Goal: Task Accomplishment & Management: Manage account settings

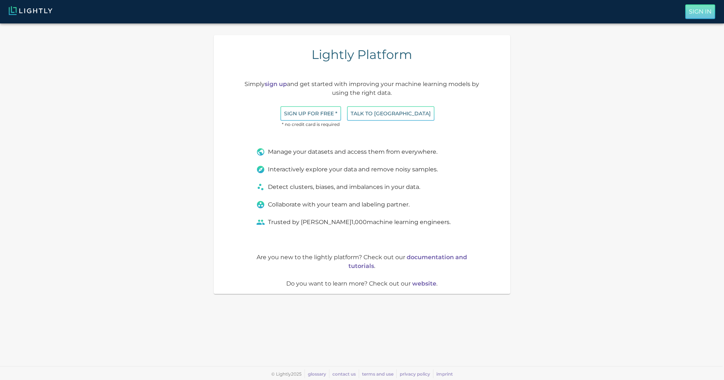
click at [693, 12] on p "Sign In" at bounding box center [699, 11] width 23 height 9
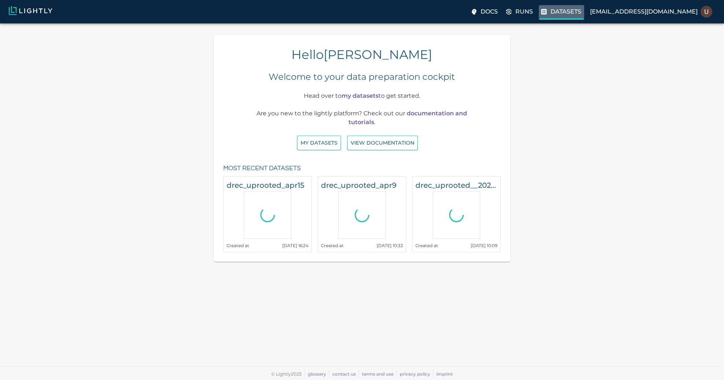
click at [581, 15] on p "Datasets" at bounding box center [565, 11] width 31 height 9
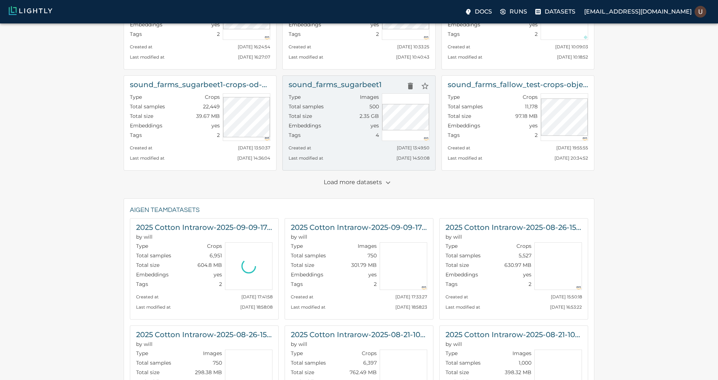
scroll to position [91, 0]
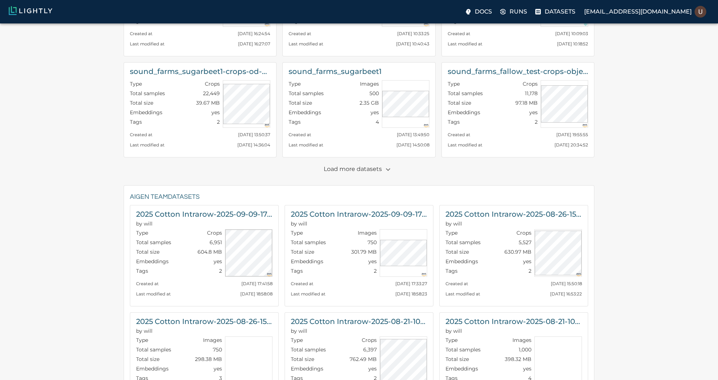
click at [371, 171] on p "Load more datasets" at bounding box center [359, 169] width 71 height 12
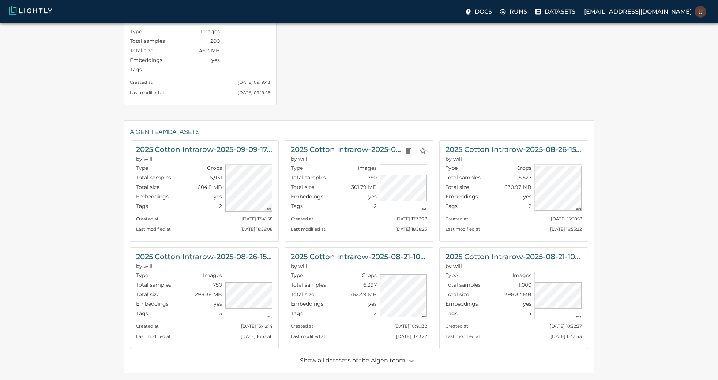
scroll to position [347, 0]
click at [340, 150] on h6 "2025 Cotton Intrarow-2025-09-09-17-33-26" at bounding box center [346, 148] width 110 height 12
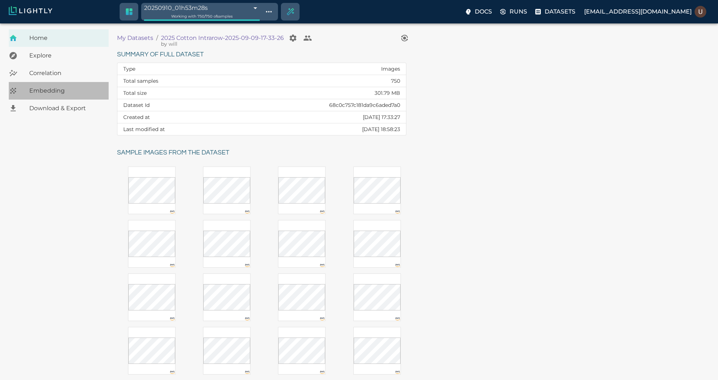
click at [87, 97] on div "Embedding" at bounding box center [59, 91] width 100 height 18
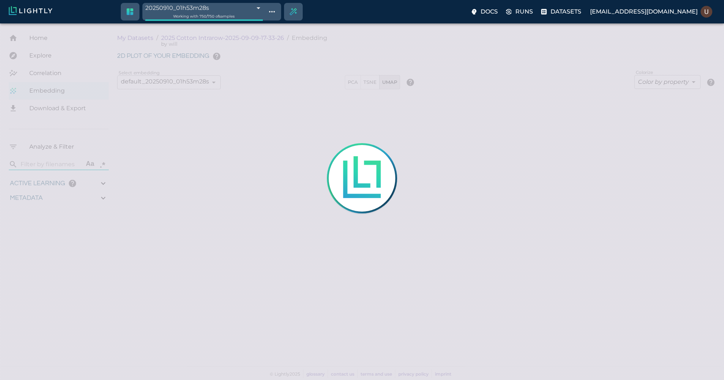
type input "0.808500886379517"
type input "3.70050088637952"
type input "19.8031406402588"
type input "73.5421406402588"
type input "0.808500886379517"
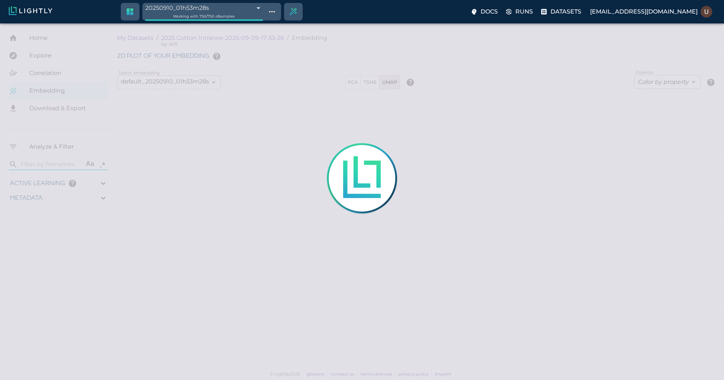
type input "3.70050088637952"
type input "19.8031406402588"
type input "73.5421406402588"
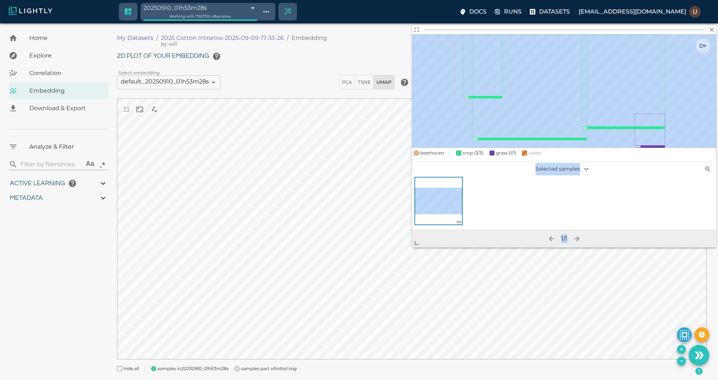
click at [401, 240] on body "20250910_01h53m28s 68c0da18de19f9d88f279aa0 Working with 750 / 750 of samples D…" at bounding box center [359, 210] width 718 height 375
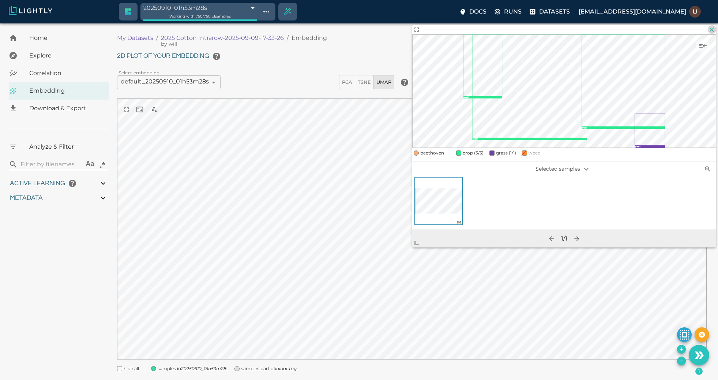
click at [714, 30] on icon "button" at bounding box center [711, 29] width 7 height 7
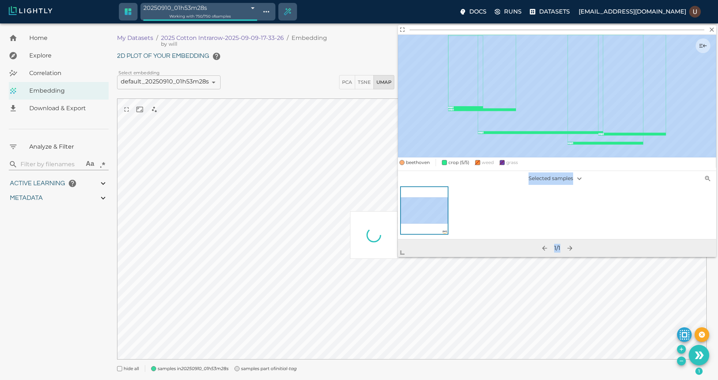
click at [372, 264] on body "20250910_01h53m28s 68c0da18de19f9d88f279aa0 Working with 750 / 750 of samples D…" at bounding box center [359, 210] width 718 height 375
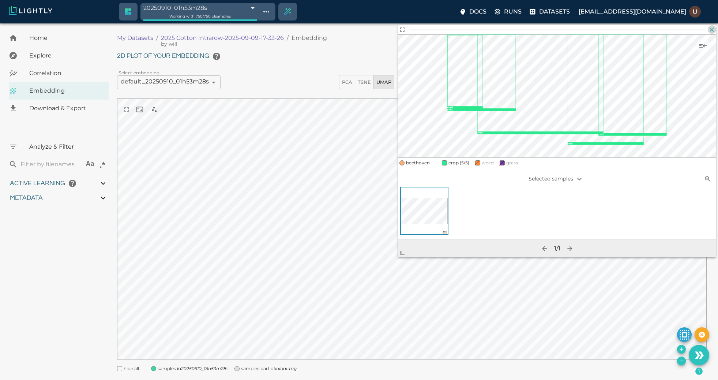
click at [715, 29] on icon "button" at bounding box center [711, 29] width 7 height 7
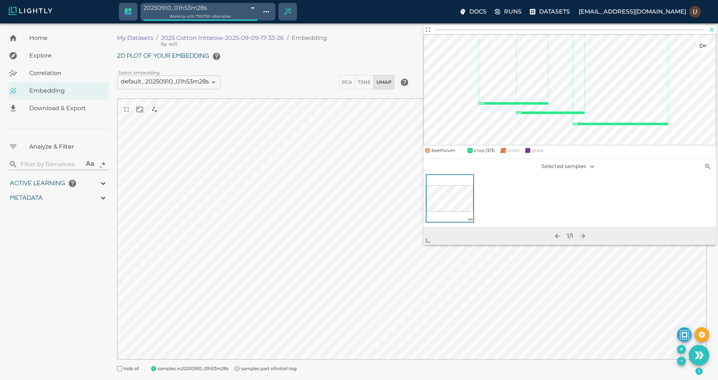
click at [713, 29] on icon "button" at bounding box center [711, 29] width 7 height 7
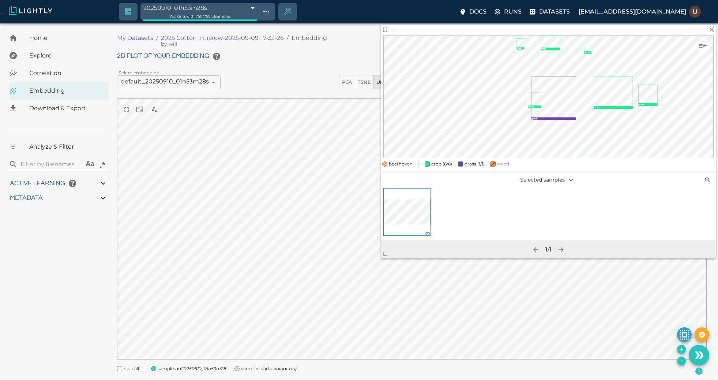
drag, startPoint x: 429, startPoint y: 242, endPoint x: 380, endPoint y: 258, distance: 51.5
click at [381, 258] on span at bounding box center [388, 251] width 15 height 15
click at [712, 32] on icon "button" at bounding box center [711, 29] width 7 height 7
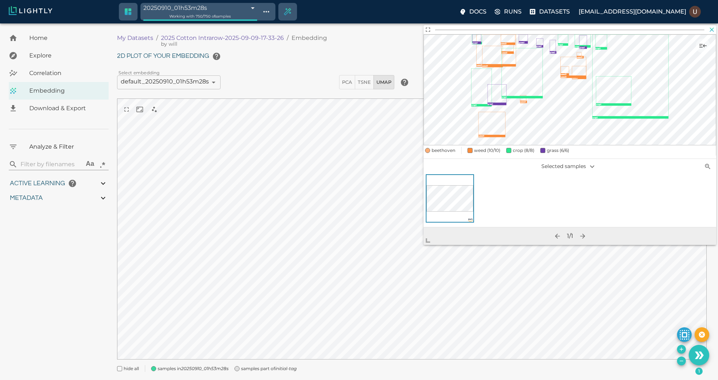
click at [714, 29] on icon "button" at bounding box center [711, 29] width 7 height 7
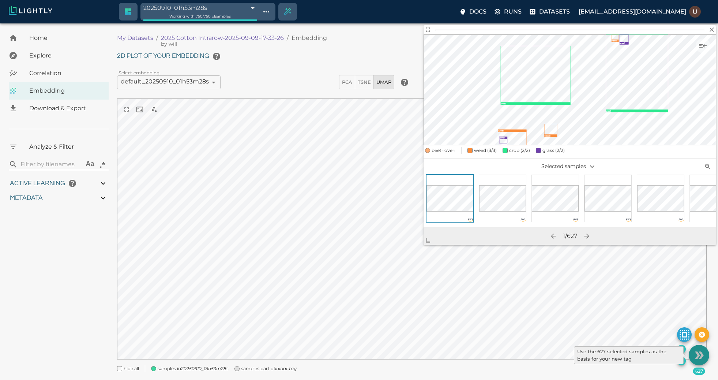
click at [701, 356] on icon "Use the 627 selected samples as the basis for your new tag" at bounding box center [701, 354] width 5 height 7
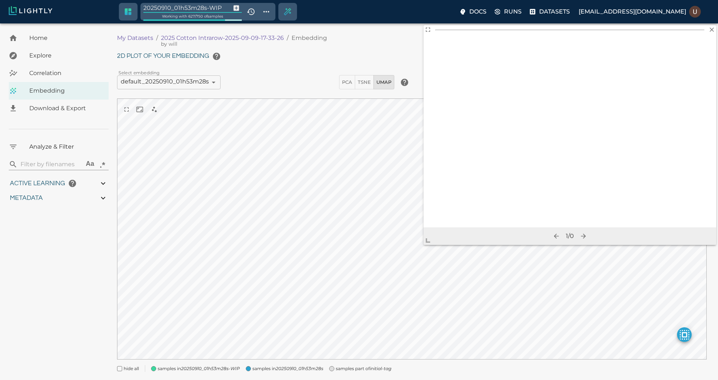
type input "9007199254740991"
type input "0.808500886379517"
type input "3.70050088637952"
type input "19.8031406402588"
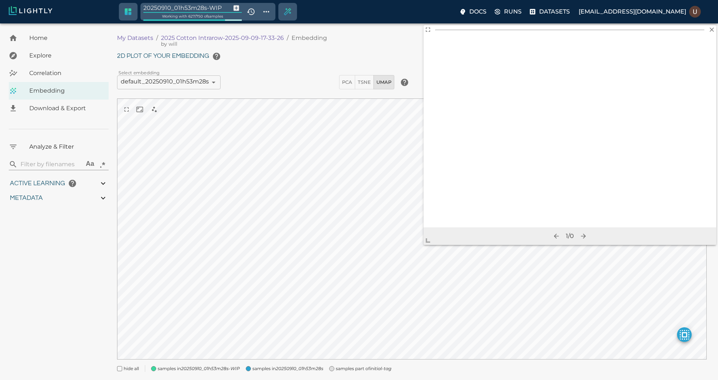
type input "73.5421406402588"
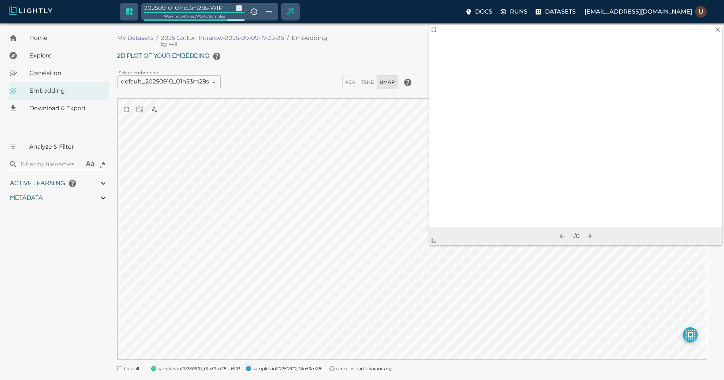
type input "9007199254740991"
type input "0.808500886379517"
type input "3.70050088637952"
type input "19.8031406402588"
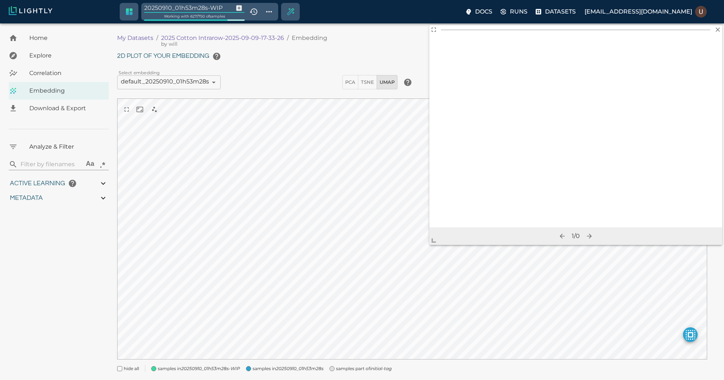
type input "73.5421406402588"
type input "0.808500886379517"
type input "3.70050088637952"
type input "19.8031406402588"
type input "73.5421406402588"
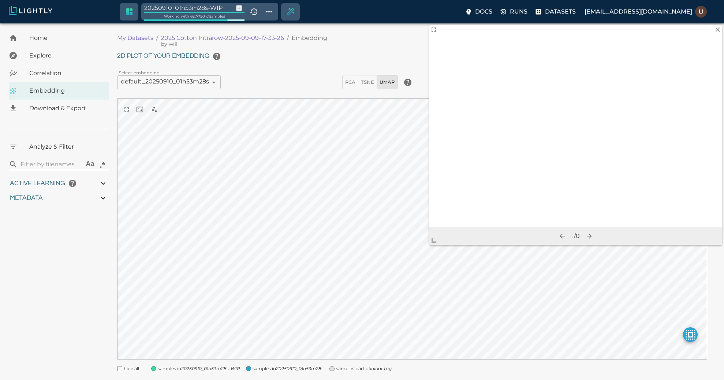
type input "0.808500886379517"
type input "3.70050088637952"
type input "19.8031406402588"
type input "73.5421406402588"
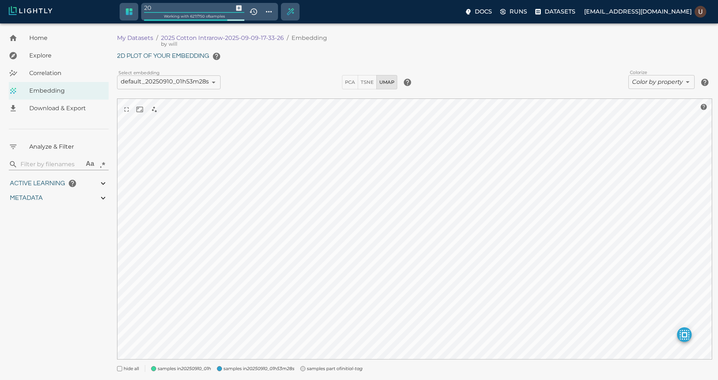
type input "2"
type input "e"
type input "initial-relevant"
type input "9007199254740991"
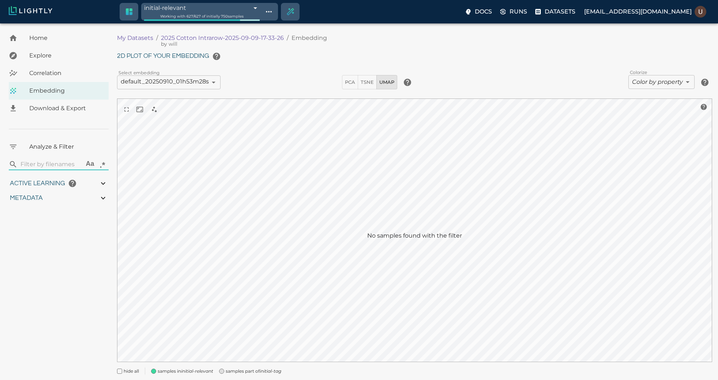
type input "0.808500886379517"
type input "3.70050088637952"
type input "19.8031406402588"
type input "73.5421406402588"
type input "9007199254740991"
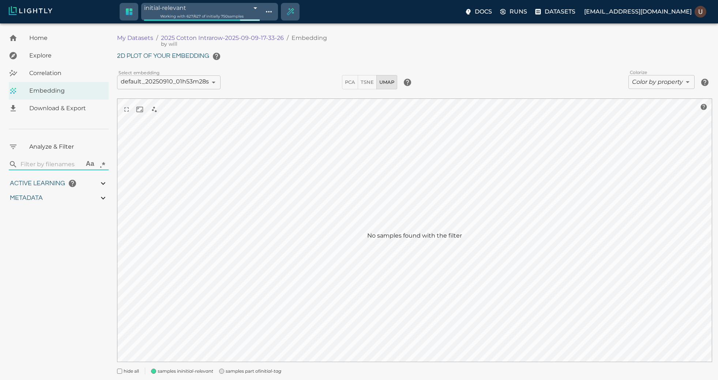
type input "9007199254740991"
type input "0.808500886379517"
type input "3.70050088637952"
type input "19.8031406402588"
type input "73.5421406402588"
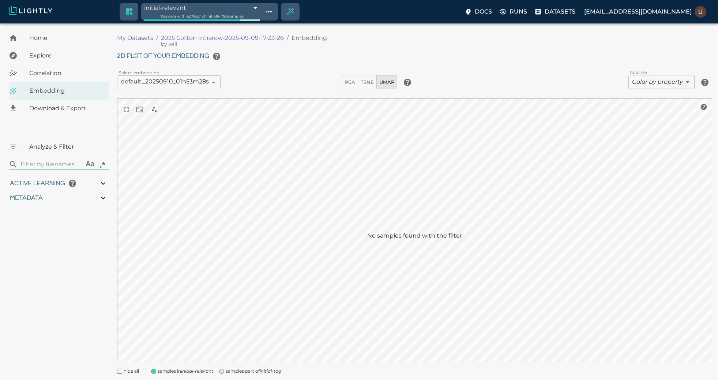
type input "9007199254740991"
type input "0.808500886379517"
type input "3.70050088637952"
type input "19.8031406402588"
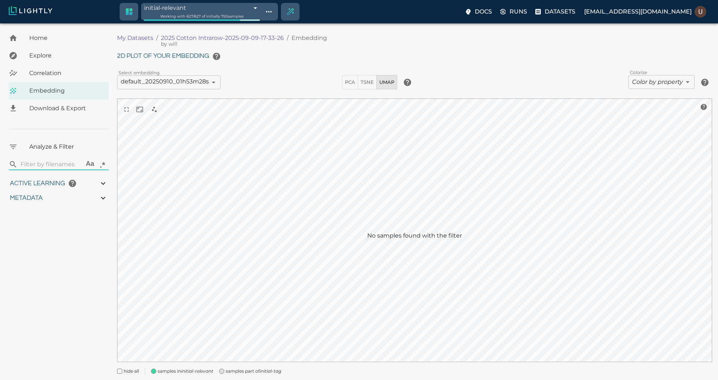
type input "73.5421406402588"
type input "0.808500886379517"
type input "3.70050088637952"
type input "19.8031406402588"
type input "73.5421406402588"
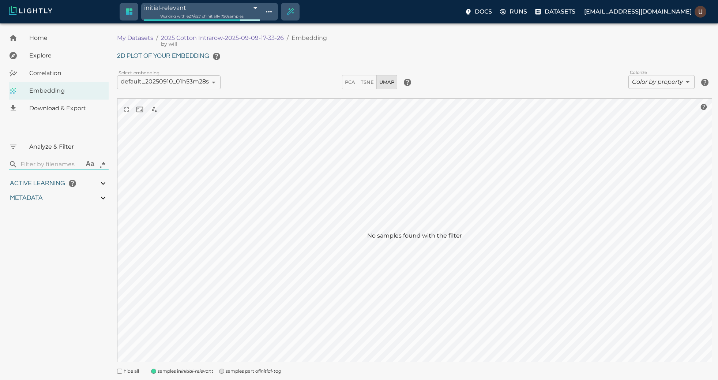
type input "0.808500886379517"
type input "3.70050088637952"
type input "19.8031406402588"
type input "73.5421406402588"
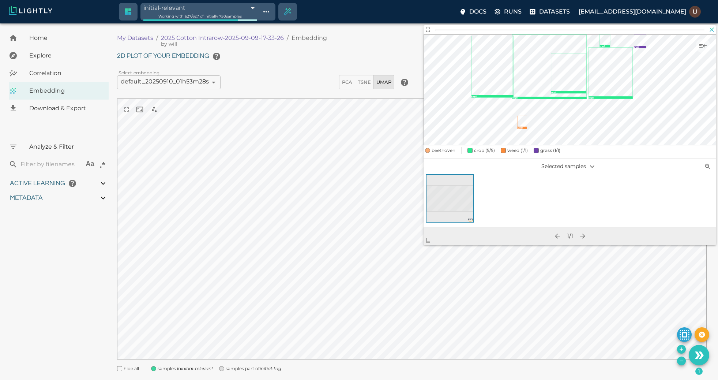
click at [711, 30] on icon "button" at bounding box center [712, 29] width 4 height 4
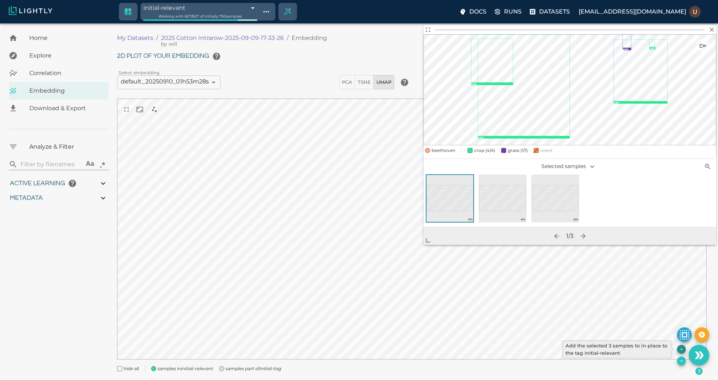
click at [682, 347] on icon "Add the selected 3 samples to in-place to the tag initial-relevant" at bounding box center [682, 349] width 6 height 6
type input "9007199254740991"
type input "0.808500886379517"
type input "3.70050088637952"
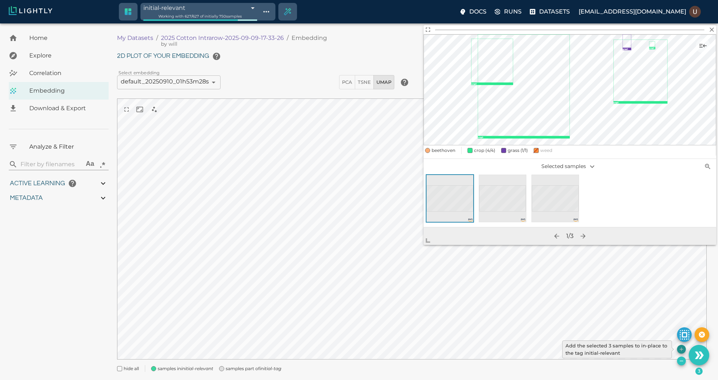
type input "19.8031406402588"
type input "73.5421406402588"
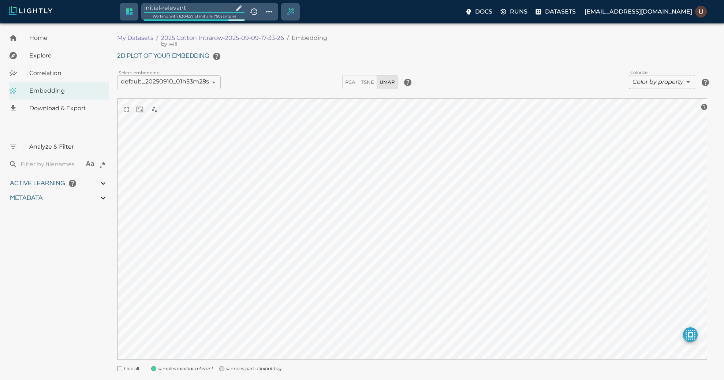
type input "9007199254740991"
type input "0.808500886379517"
type input "3.70050088637952"
type input "19.8031406402588"
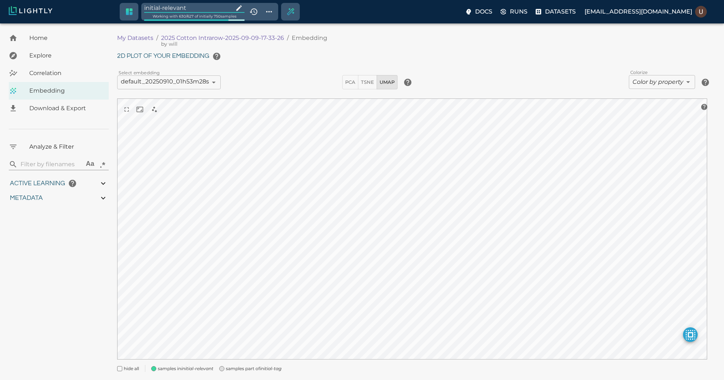
type input "73.5421406402588"
type input "0.808500886379517"
type input "3.70050088637952"
type input "19.8031406402588"
type input "73.5421406402588"
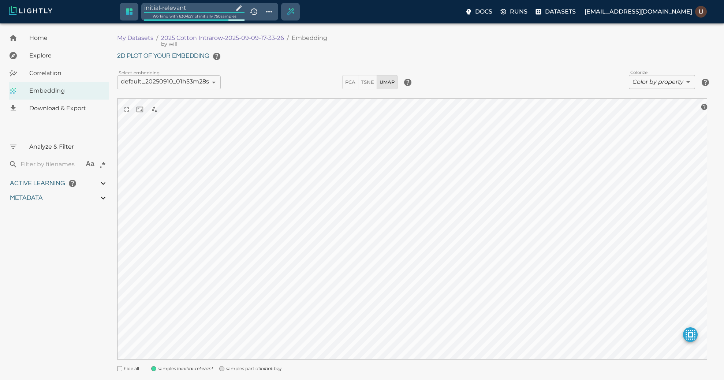
type input "0.808500886379517"
type input "3.70050088637952"
type input "19.8031406402588"
type input "73.5421406402588"
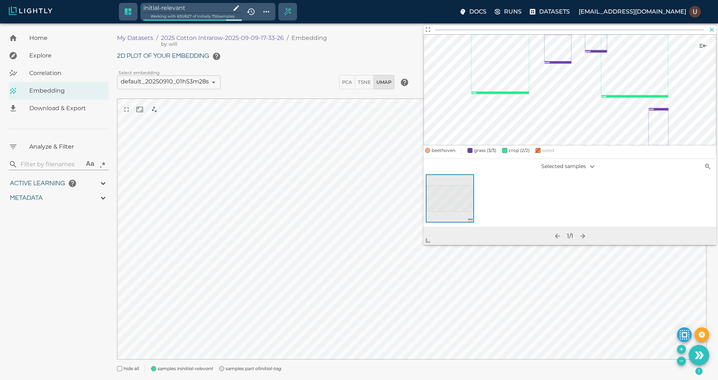
click at [712, 29] on icon "button" at bounding box center [712, 29] width 4 height 4
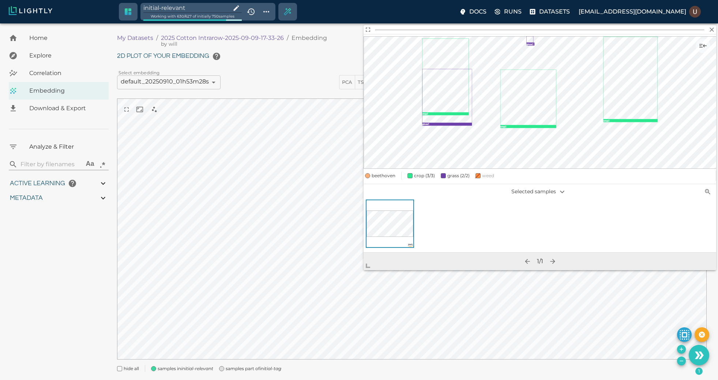
drag, startPoint x: 428, startPoint y: 241, endPoint x: 314, endPoint y: 313, distance: 134.7
click at [364, 270] on span at bounding box center [371, 262] width 15 height 15
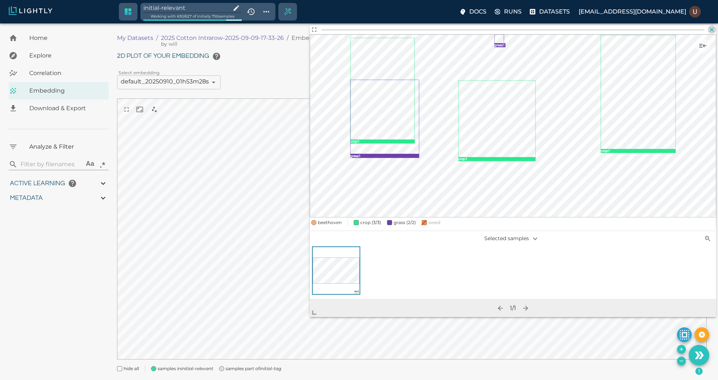
click at [714, 31] on icon "button" at bounding box center [711, 29] width 7 height 7
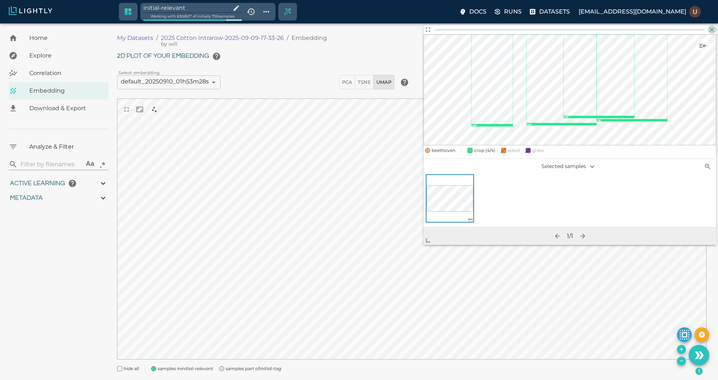
click at [709, 30] on icon "button" at bounding box center [711, 29] width 7 height 7
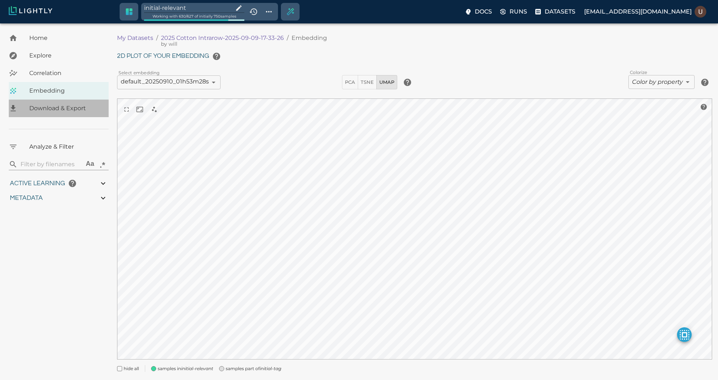
click at [64, 112] on span "Download & Export" at bounding box center [66, 108] width 74 height 9
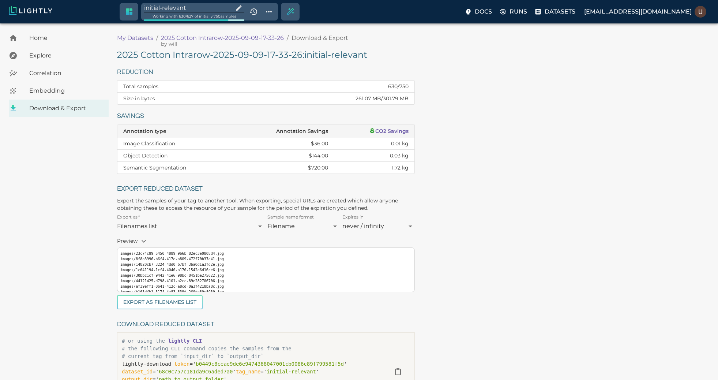
click at [299, 56] on h5 "2025 Cotton Intrarow-2025-09-09-17-33-26 : initial-relevant" at bounding box center [266, 55] width 298 height 12
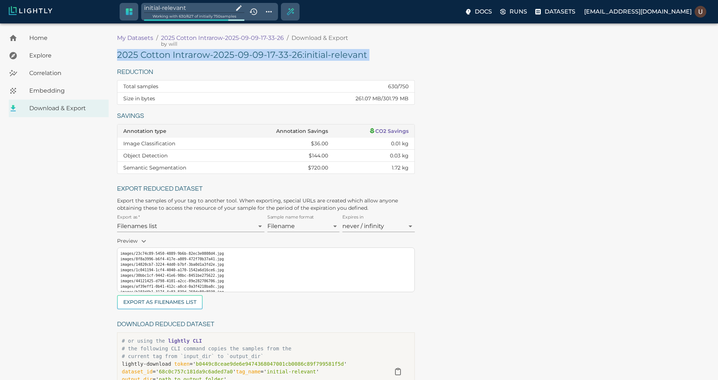
click at [299, 56] on h5 "2025 Cotton Intrarow-2025-09-09-17-33-26 : initial-relevant" at bounding box center [266, 55] width 298 height 12
copy h5 "2025 Cotton Intrarow-2025-09-09-17-33-26 : initial-relevant"
